Goal: Task Accomplishment & Management: Use online tool/utility

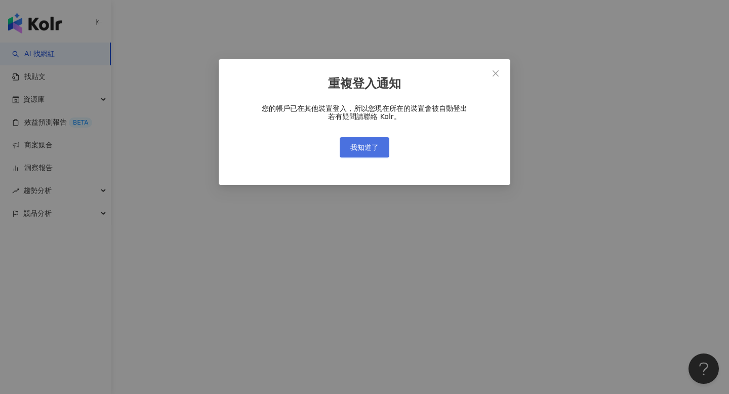
click at [365, 142] on button "我知道了" at bounding box center [365, 147] width 50 height 20
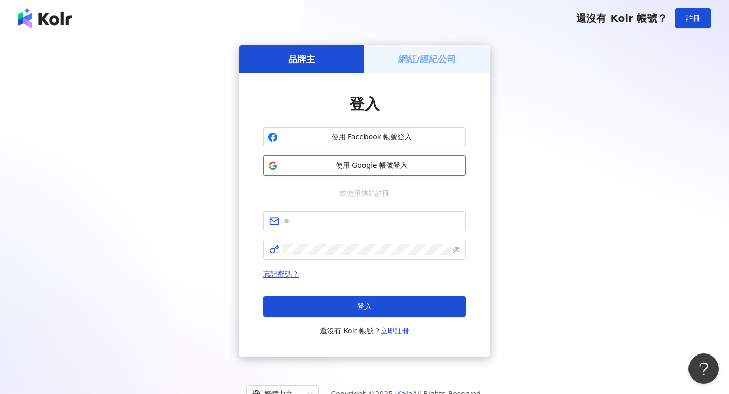
click at [391, 170] on span "使用 Google 帳號登入" at bounding box center [371, 165] width 179 height 10
click at [412, 167] on span "使用 Google 帳號登入" at bounding box center [371, 165] width 179 height 10
